Goal: Find contact information: Find contact information

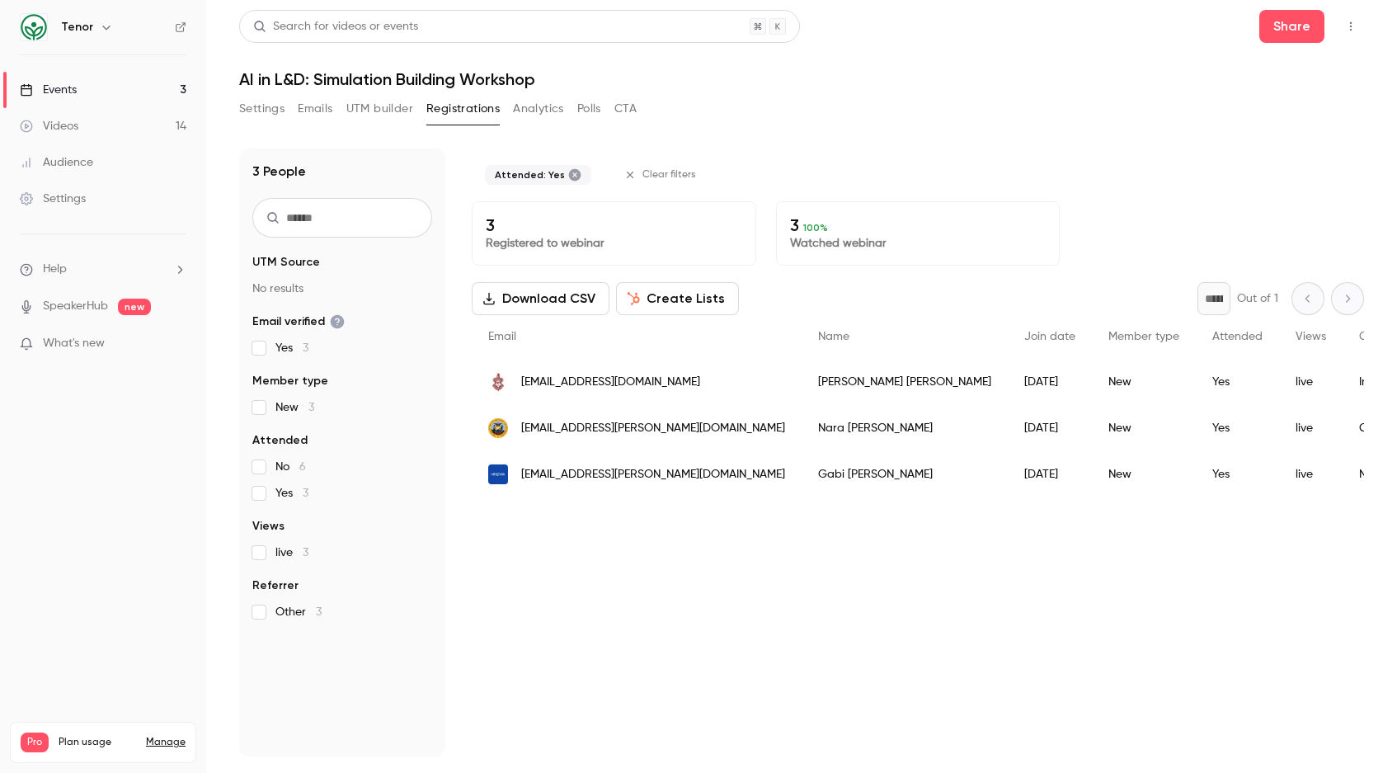
click at [594, 382] on span "[EMAIL_ADDRESS][DOMAIN_NAME]" at bounding box center [610, 382] width 179 height 17
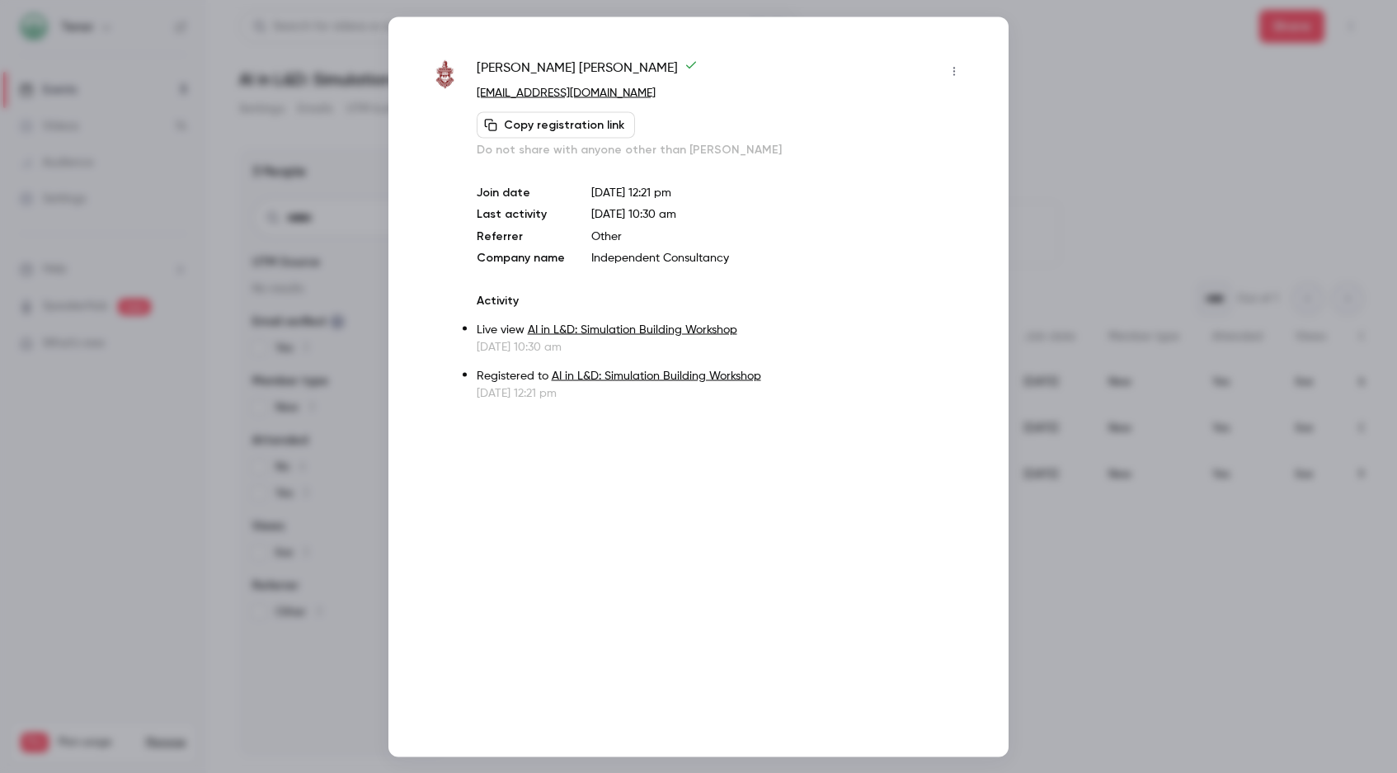
click at [1139, 103] on div at bounding box center [698, 386] width 1397 height 773
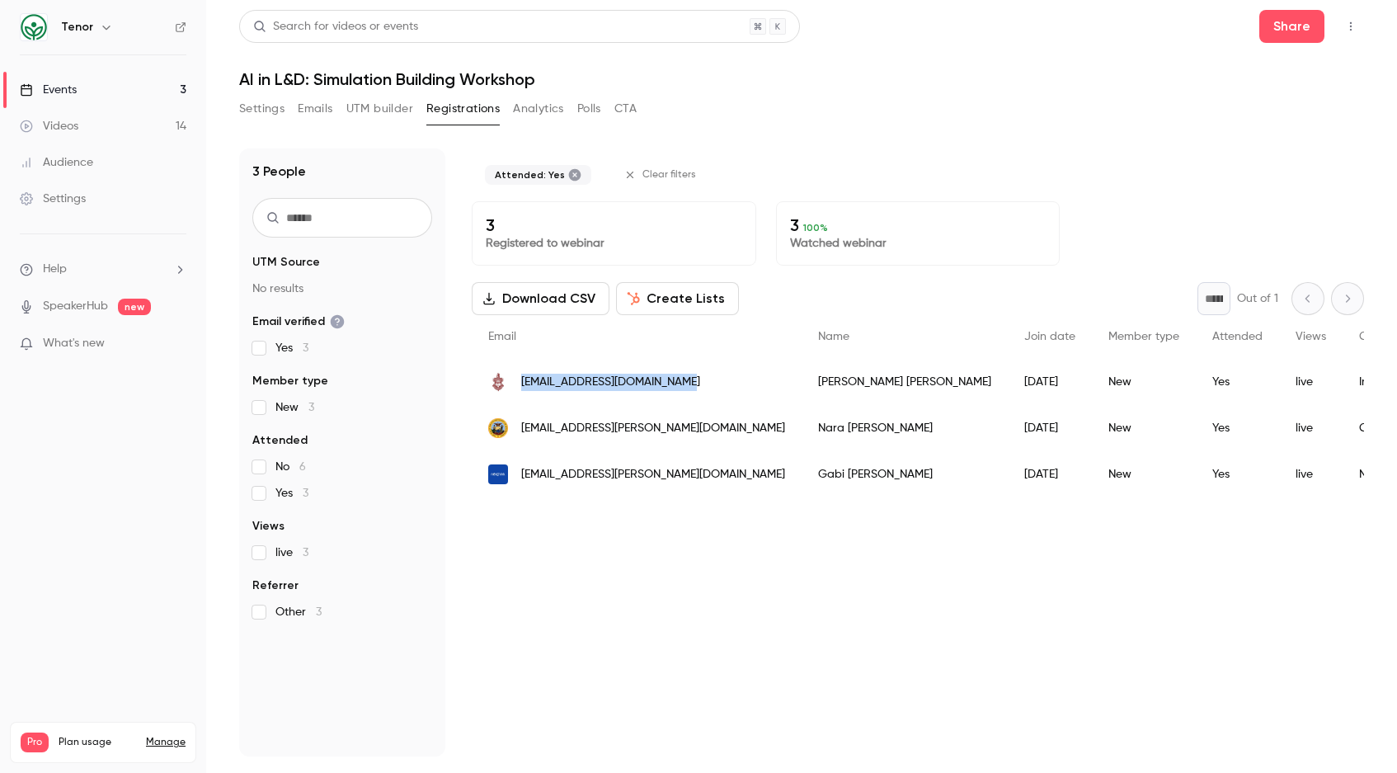
drag, startPoint x: 521, startPoint y: 379, endPoint x: 687, endPoint y: 383, distance: 165.8
click at [687, 383] on span "[EMAIL_ADDRESS][DOMAIN_NAME]" at bounding box center [610, 382] width 179 height 17
copy span "[EMAIL_ADDRESS][DOMAIN_NAME]"
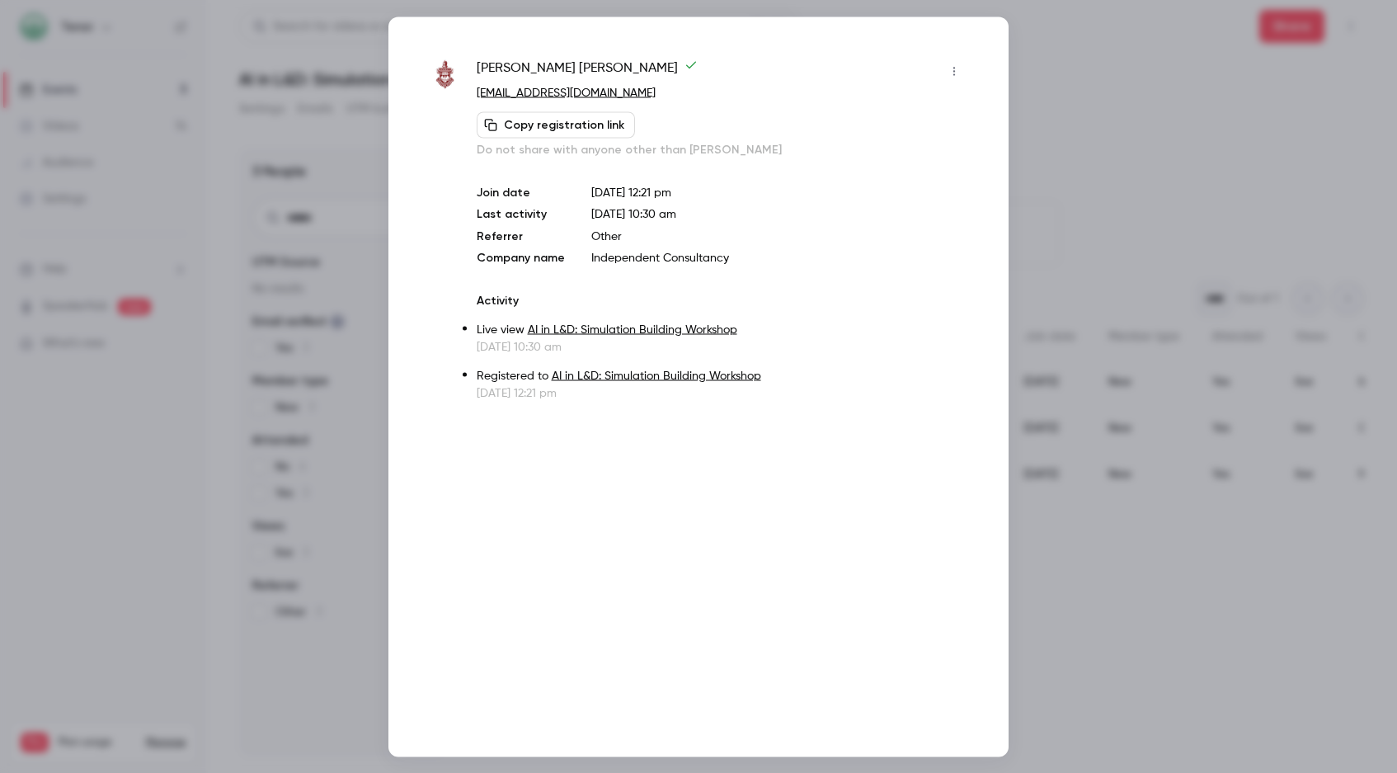
click at [1085, 180] on div at bounding box center [698, 386] width 1397 height 773
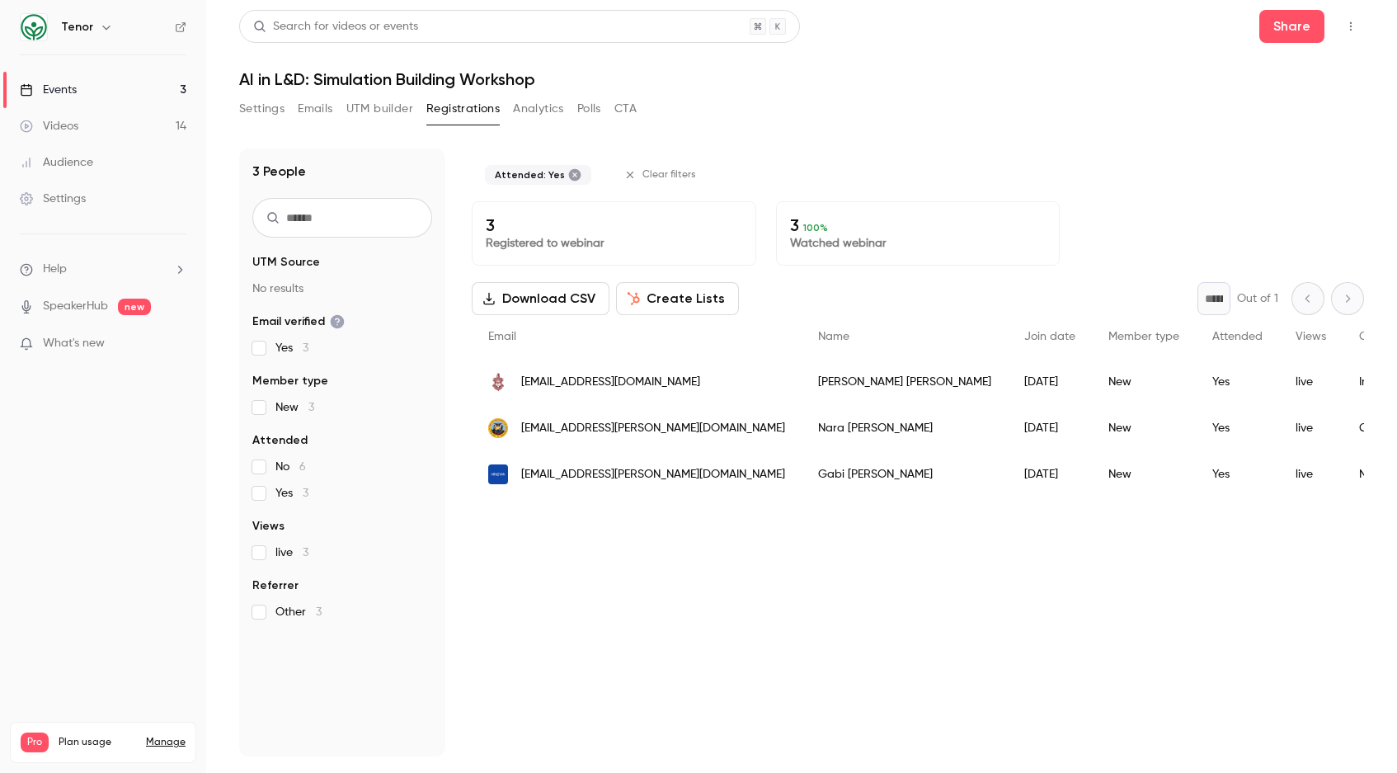
click at [566, 428] on span "[EMAIL_ADDRESS][PERSON_NAME][DOMAIN_NAME]" at bounding box center [653, 428] width 264 height 17
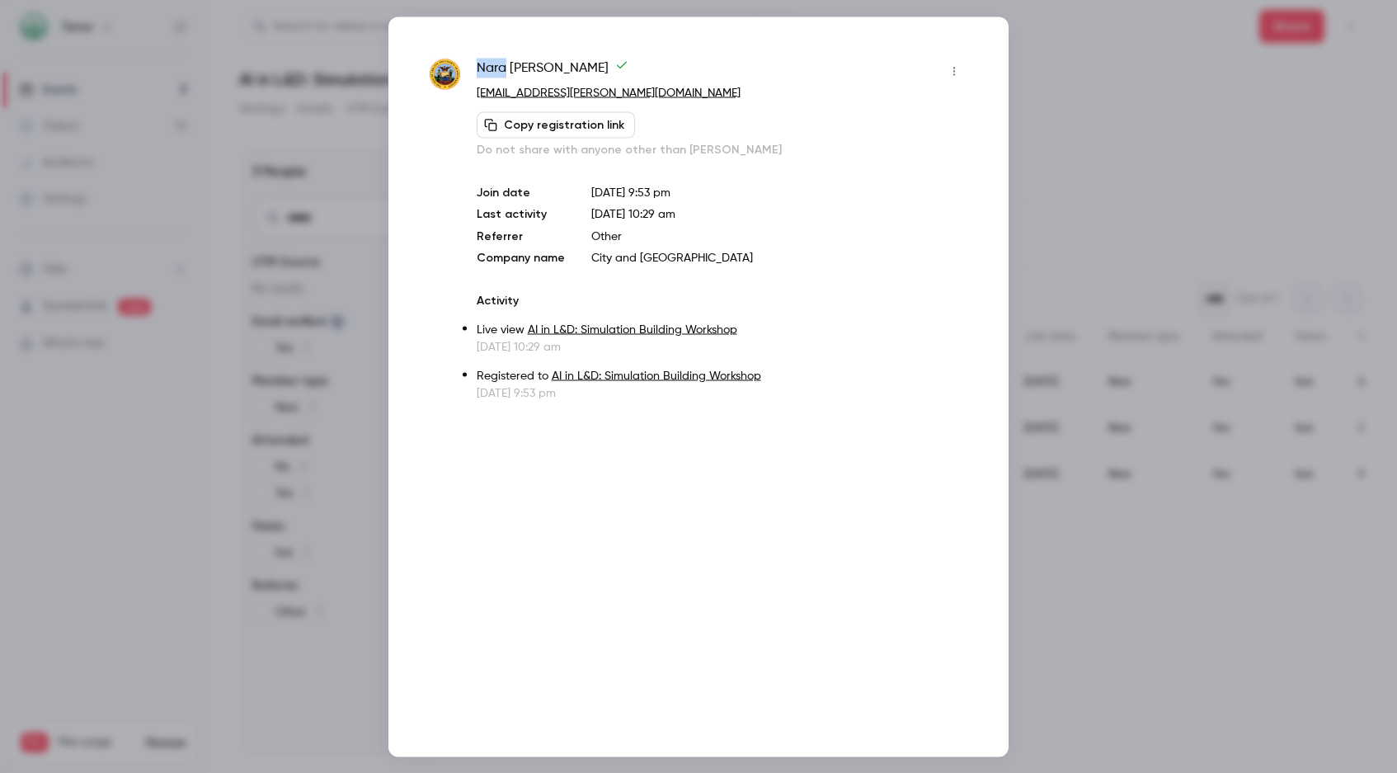
drag, startPoint x: 474, startPoint y: 66, endPoint x: 505, endPoint y: 68, distance: 30.6
click at [505, 68] on div "[PERSON_NAME] [EMAIL_ADDRESS][PERSON_NAME][DOMAIN_NAME] Copy registration link …" at bounding box center [699, 229] width 538 height 343
copy span "Nara"
drag, startPoint x: 510, startPoint y: 65, endPoint x: 603, endPoint y: 64, distance: 93.2
click at [603, 64] on span "[PERSON_NAME]" at bounding box center [553, 71] width 152 height 26
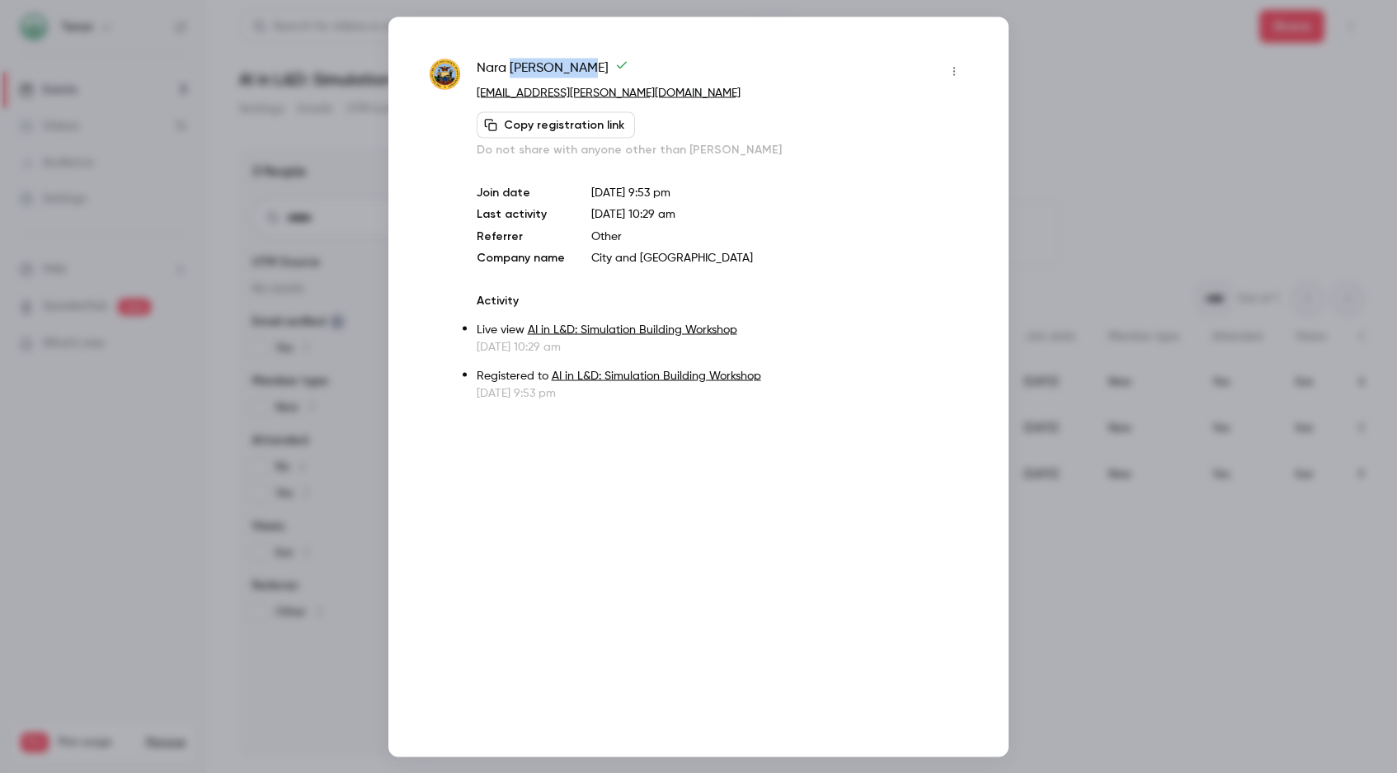
copy span "[PERSON_NAME]"
click at [1107, 151] on div at bounding box center [698, 386] width 1397 height 773
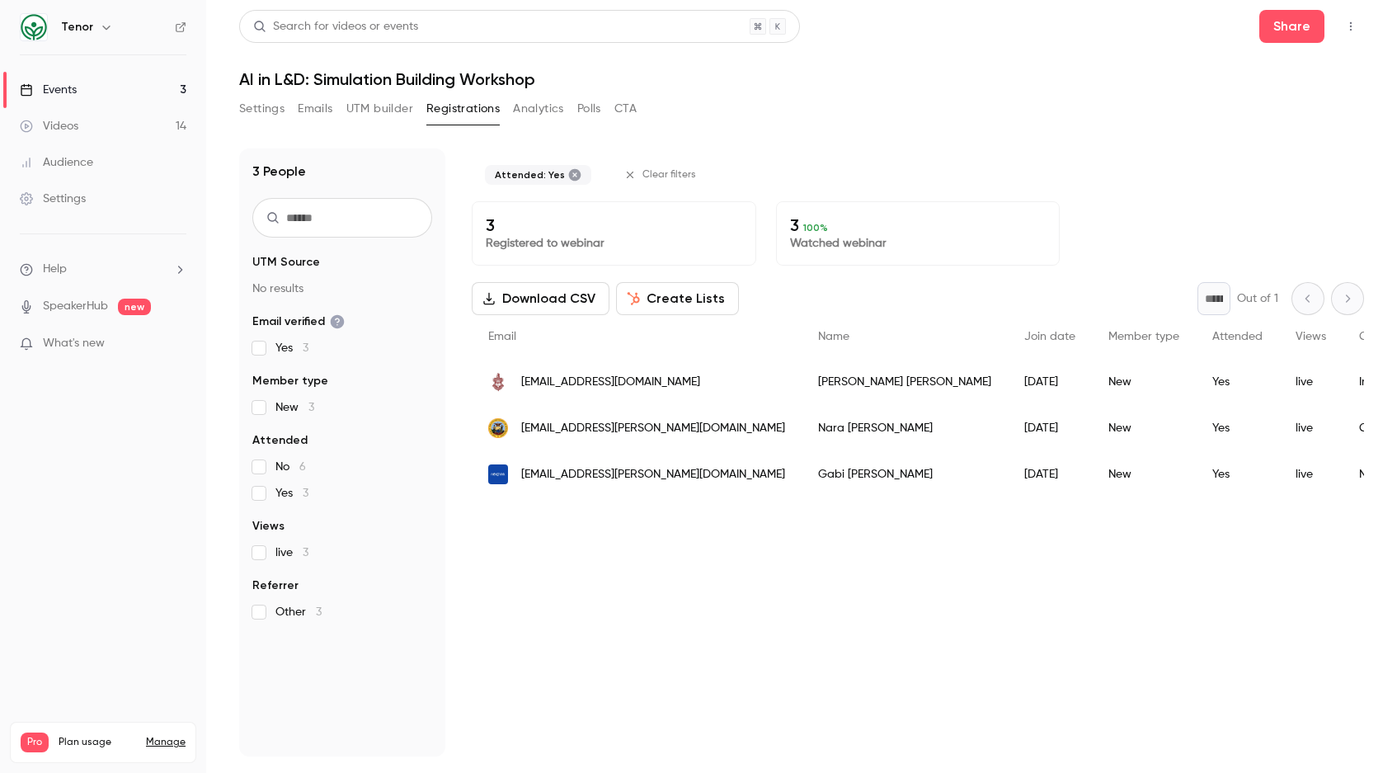
click at [581, 470] on span "[EMAIL_ADDRESS][PERSON_NAME][DOMAIN_NAME]" at bounding box center [653, 474] width 264 height 17
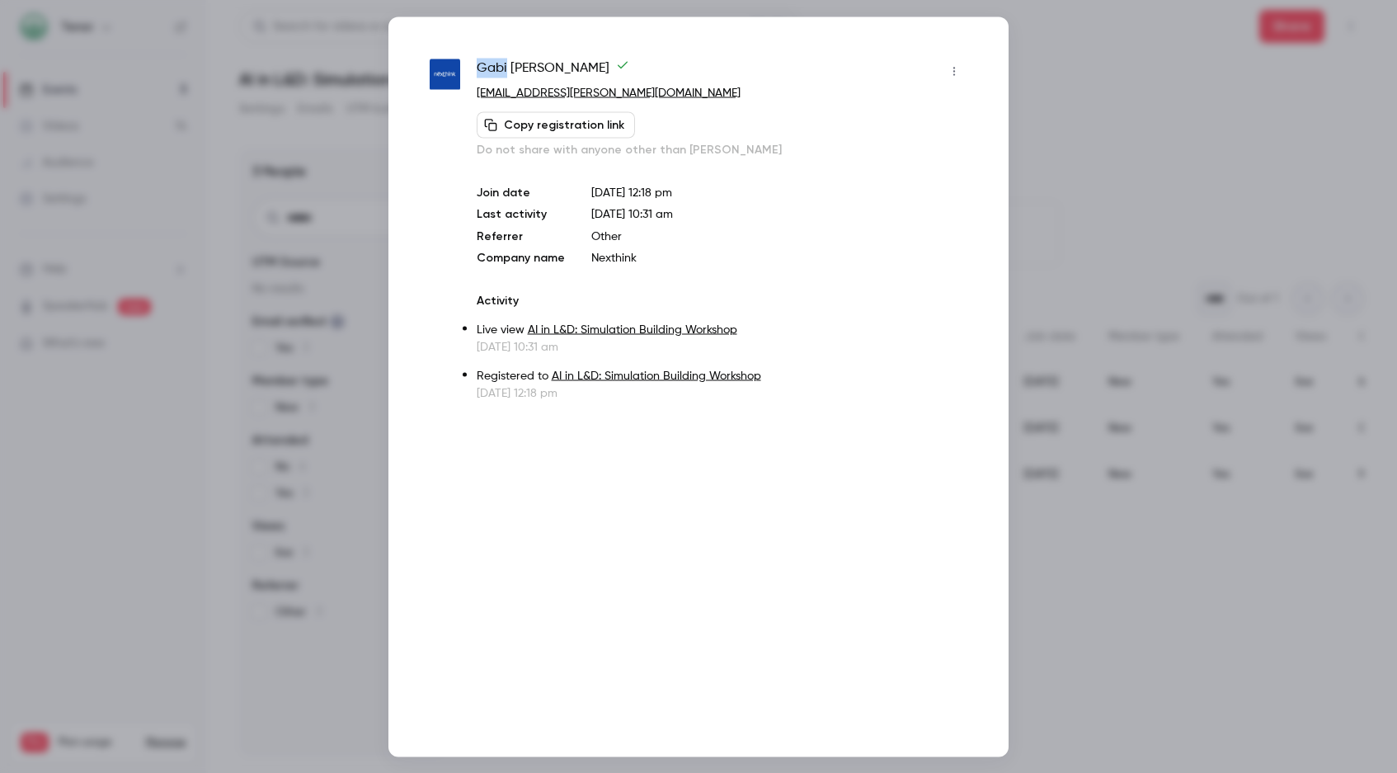
drag, startPoint x: 477, startPoint y: 60, endPoint x: 506, endPoint y: 61, distance: 28.9
click at [506, 61] on span "[PERSON_NAME]" at bounding box center [553, 71] width 153 height 26
copy span "Gabi"
drag, startPoint x: 510, startPoint y: 65, endPoint x: 546, endPoint y: 65, distance: 35.5
click at [546, 65] on span "[PERSON_NAME]" at bounding box center [553, 71] width 153 height 26
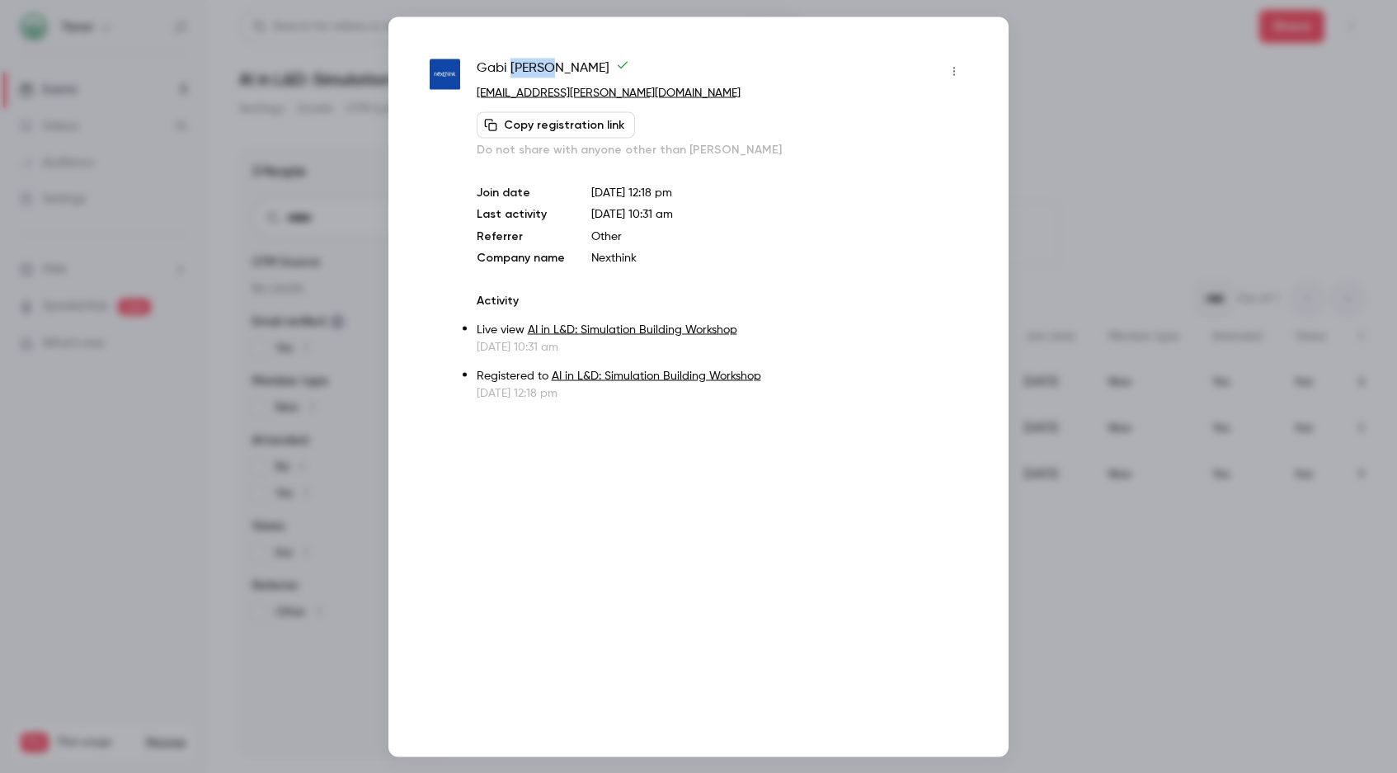
copy span "[PERSON_NAME]"
click at [348, 347] on div at bounding box center [698, 386] width 1397 height 773
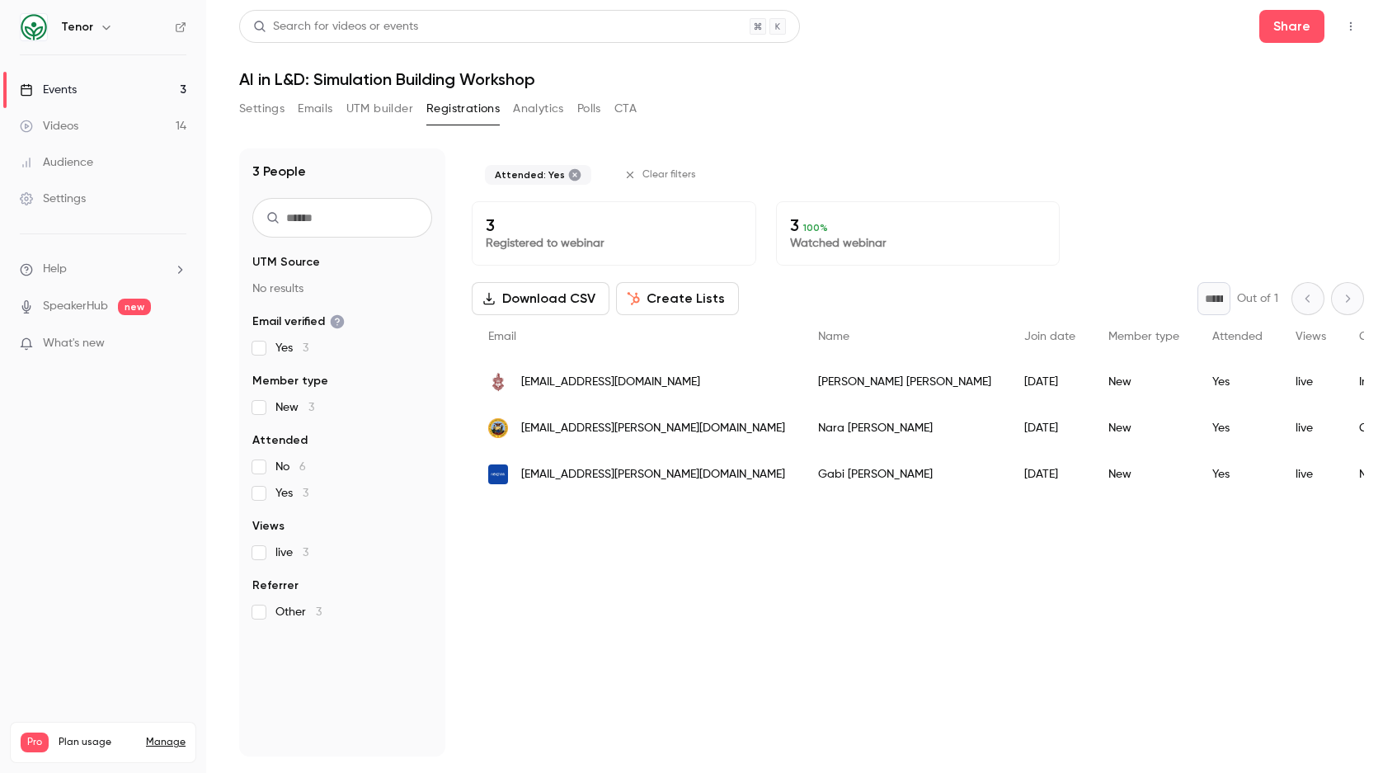
click at [87, 83] on link "Events 3" at bounding box center [103, 90] width 206 height 36
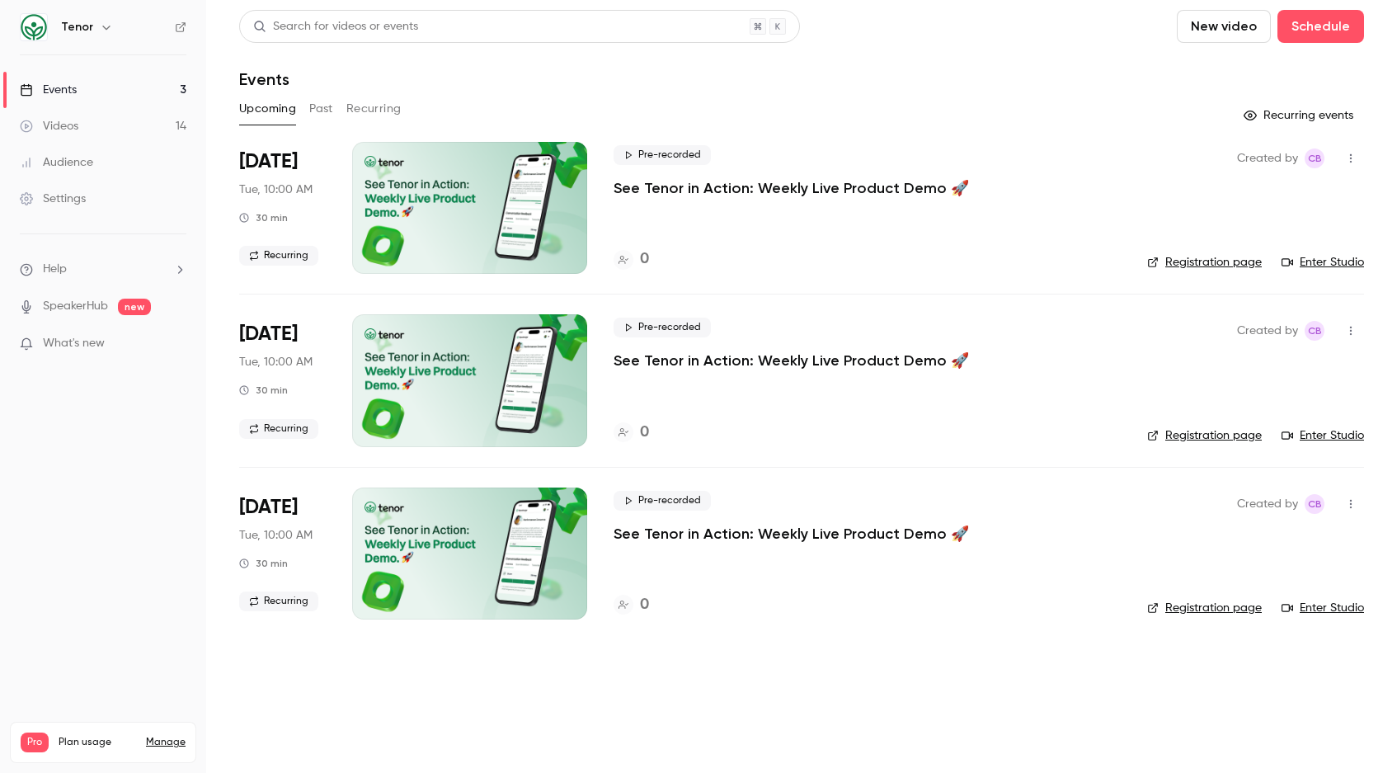
click at [317, 111] on button "Past" at bounding box center [321, 109] width 24 height 26
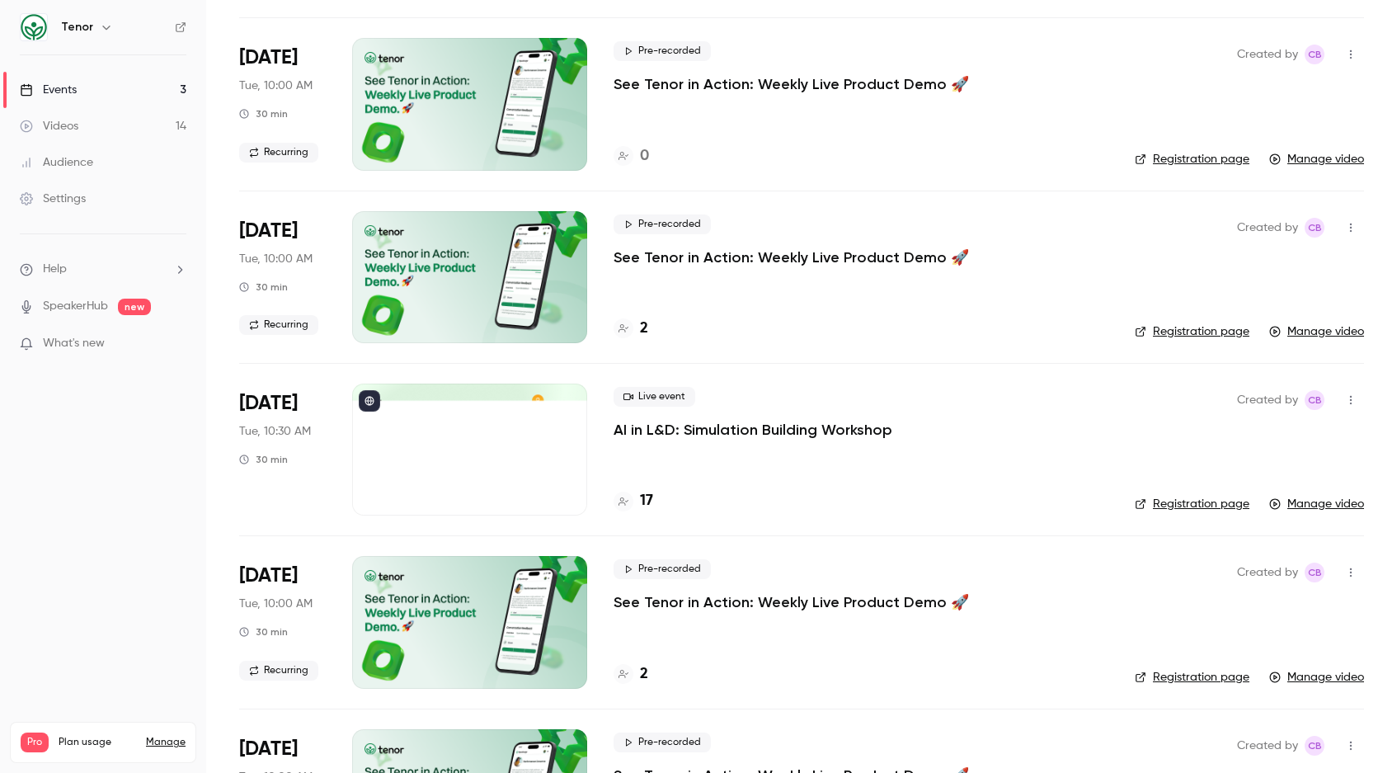
scroll to position [812, 0]
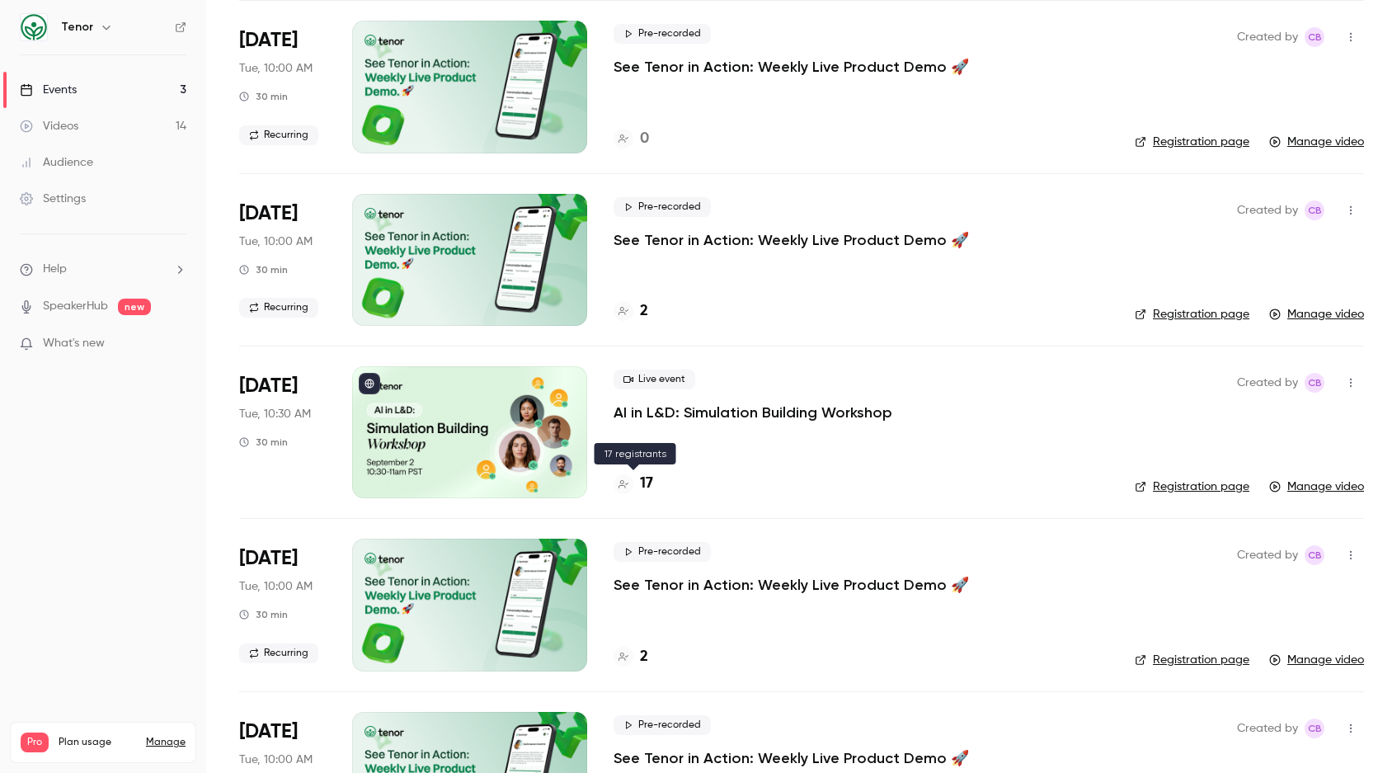
click at [642, 483] on h4 "17" at bounding box center [646, 484] width 13 height 22
